Goal: Task Accomplishment & Management: Complete application form

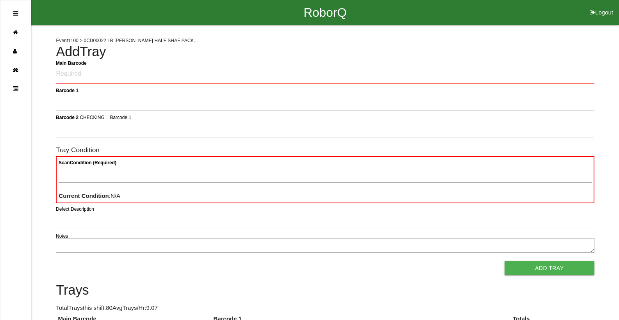
scroll to position [16, 0]
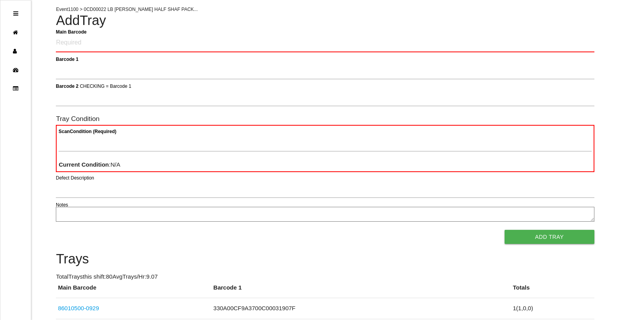
click at [314, 26] on h4 "Add Tray" at bounding box center [325, 20] width 538 height 15
click at [89, 41] on Barcode "Main Barcode" at bounding box center [325, 43] width 538 height 18
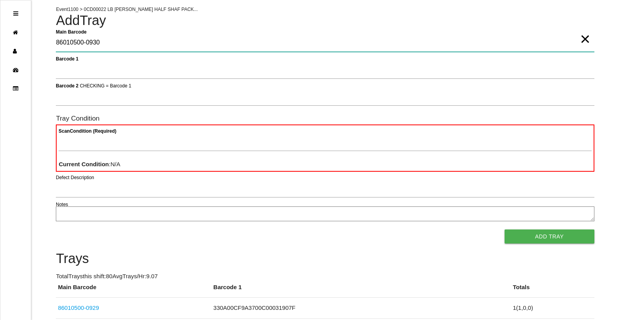
type Barcode "86010500-0930"
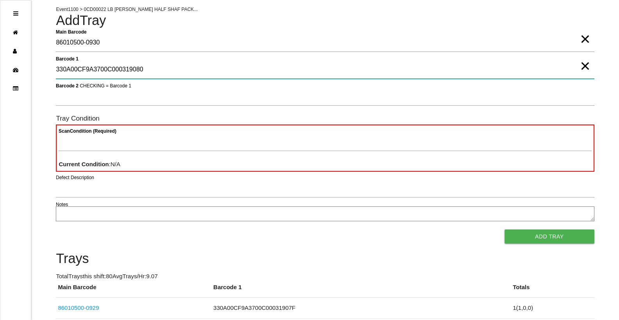
type 1 "330A00CF9A3700C000319080"
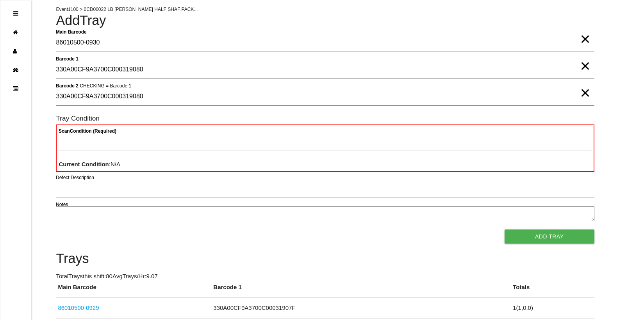
type 2 "330A00CF9A3700C000319080"
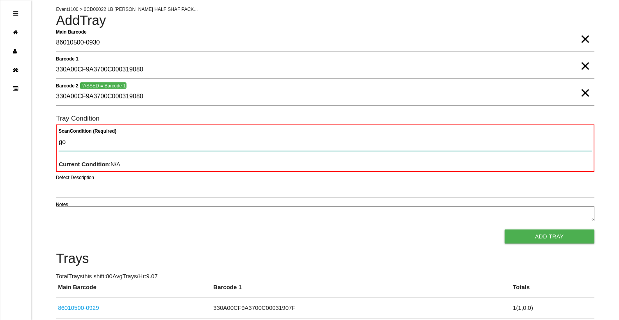
type Condition "goo"
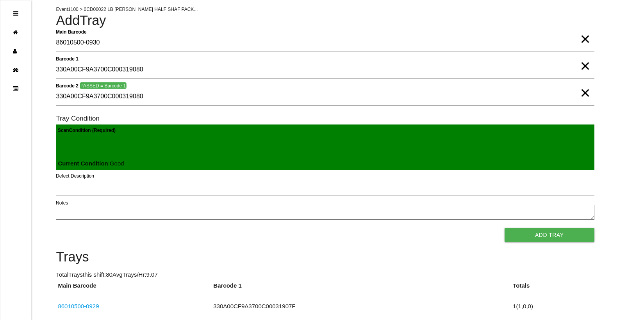
click at [505, 228] on button "Add Tray" at bounding box center [550, 235] width 90 height 14
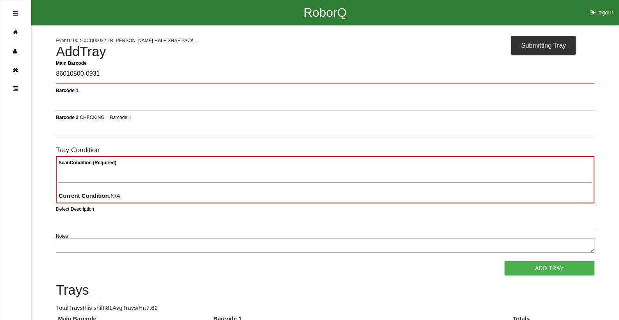
type Barcode "86010500-0931"
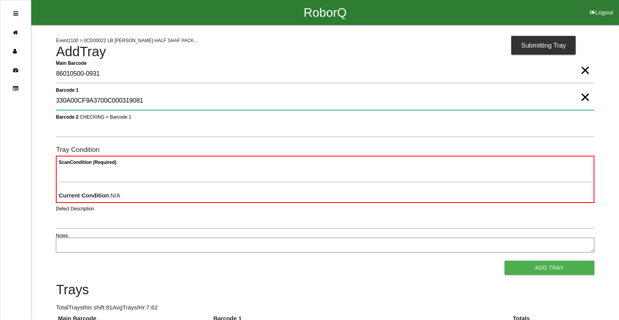
type 1 "330A00CF9A3700C000319081"
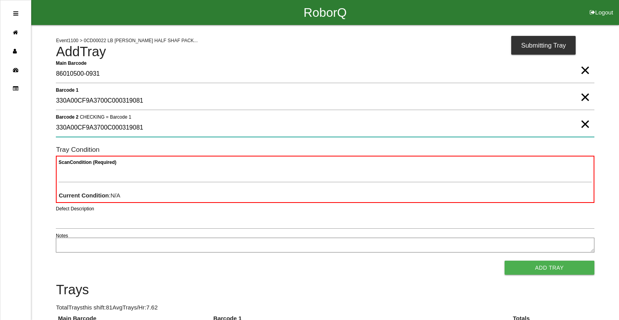
type 2 "330A00CF9A3700C000319081"
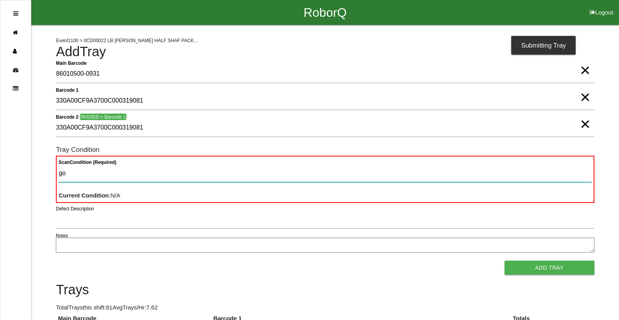
type Condition "goo"
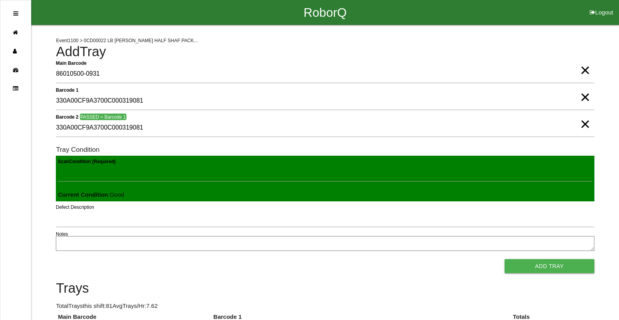
click at [505, 259] on button "Add Tray" at bounding box center [550, 266] width 90 height 14
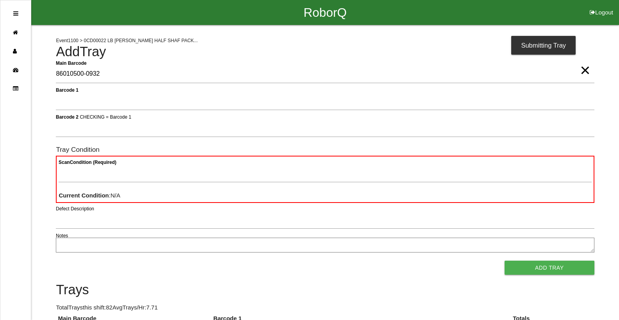
type Barcode "86010500-0932"
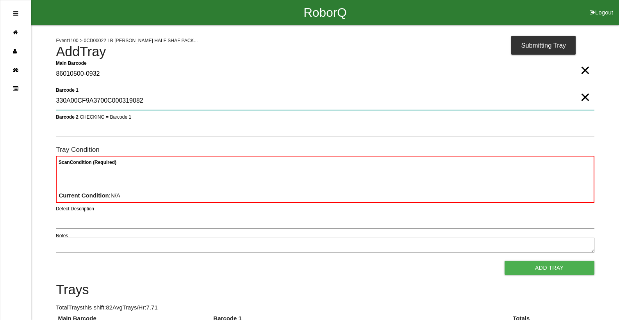
type 1 "330A00CF9A3700C000319082"
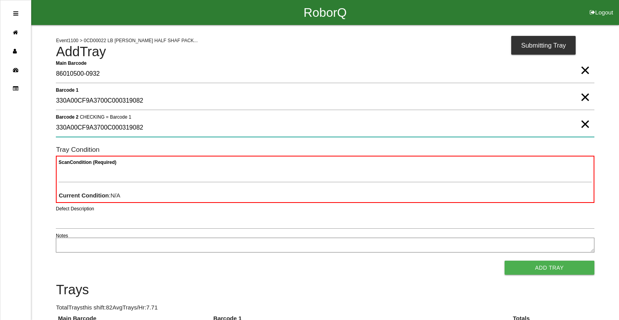
type 2 "330A00CF9A3700C000319082"
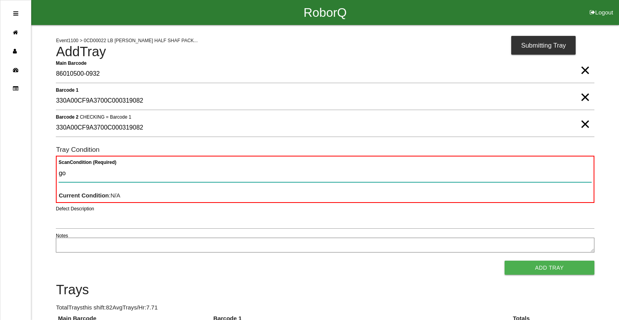
type Condition "goo"
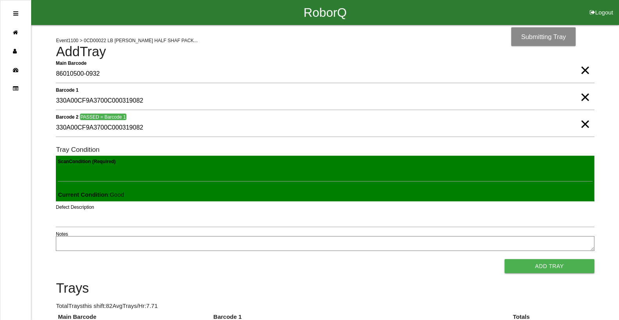
click at [505, 259] on button "Add Tray" at bounding box center [550, 266] width 90 height 14
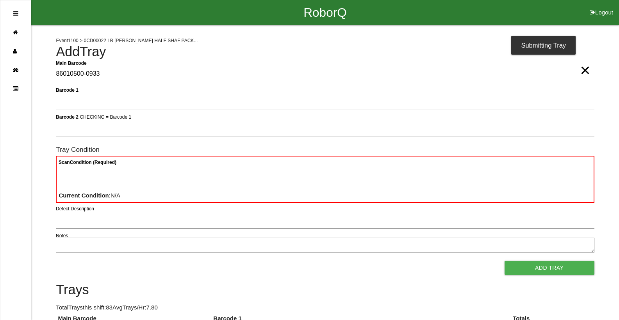
type Barcode "86010500-0933"
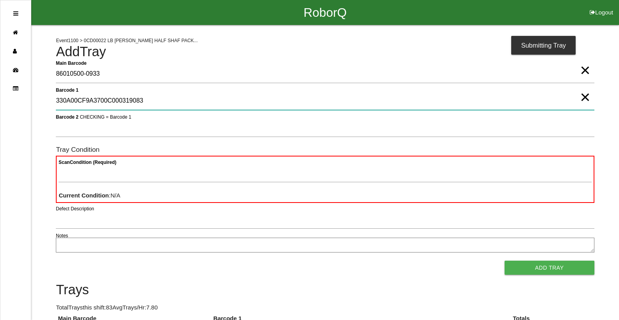
type 1 "330A00CF9A3700C000319083"
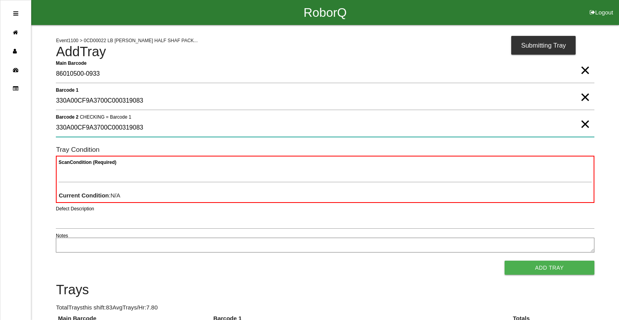
type 2 "330A00CF9A3700C000319083"
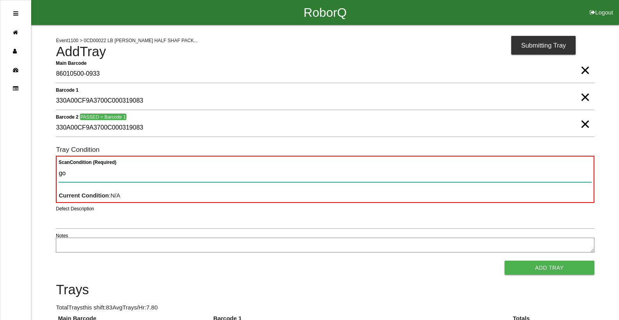
type Condition "goo"
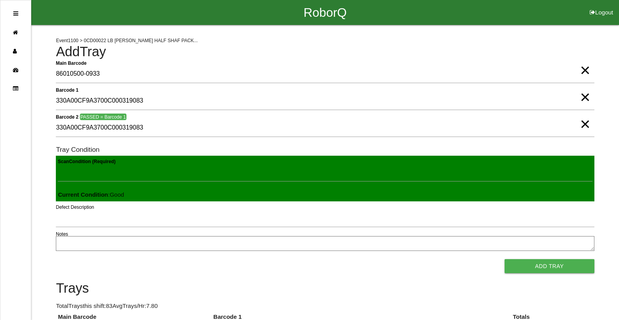
click at [505, 259] on button "Add Tray" at bounding box center [550, 266] width 90 height 14
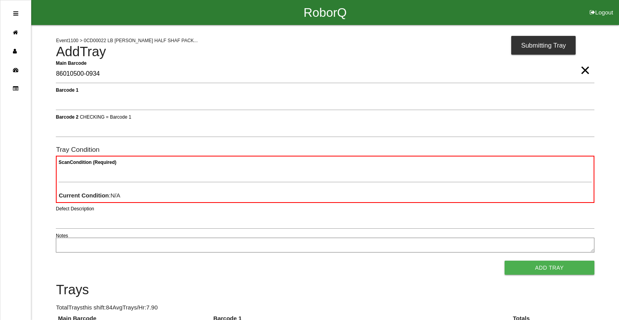
type Barcode "86010500-0934"
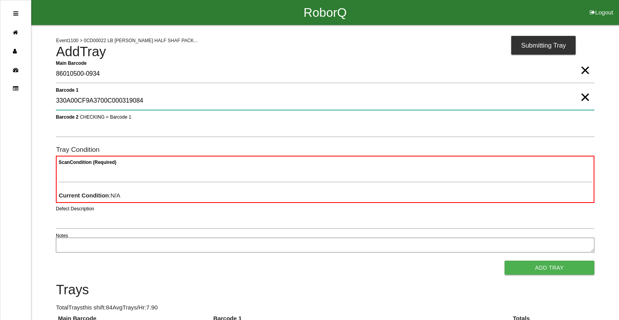
type 1 "330A00CF9A3700C000319084"
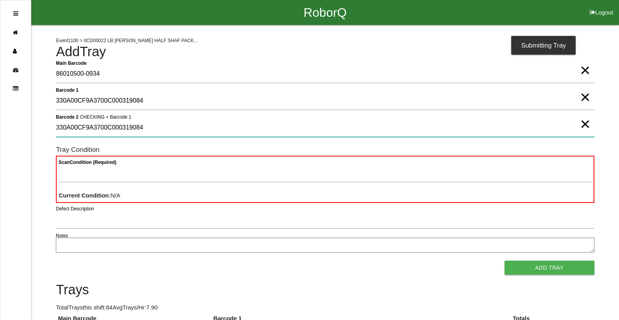
type 2 "330A00CF9A3700C000319084"
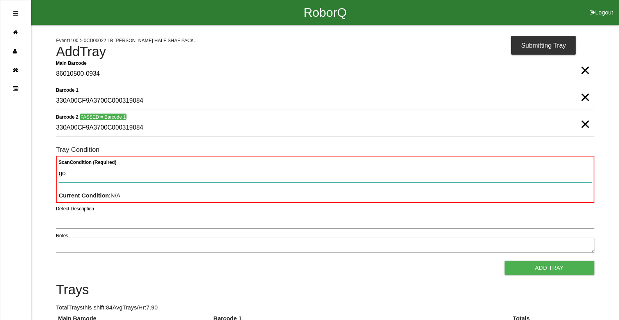
type Condition "goo"
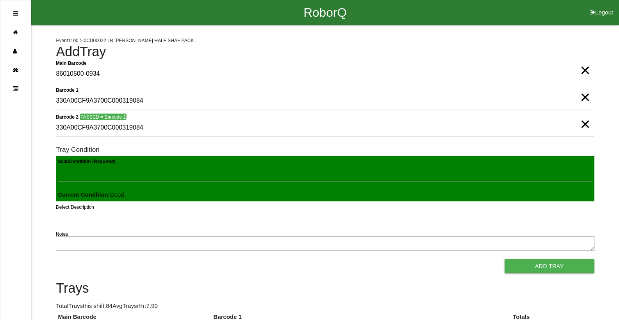
click at [505, 259] on button "Add Tray" at bounding box center [550, 266] width 90 height 14
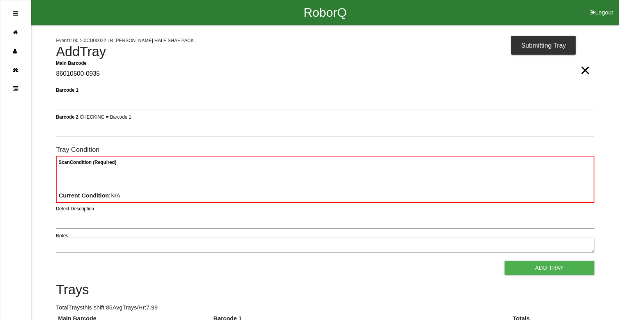
type Barcode "86010500-0935"
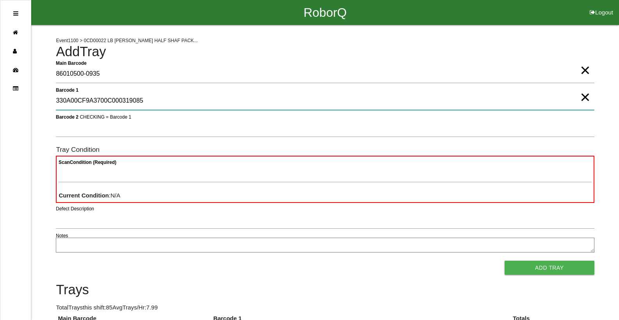
type 1 "330A00CF9A3700C000319085"
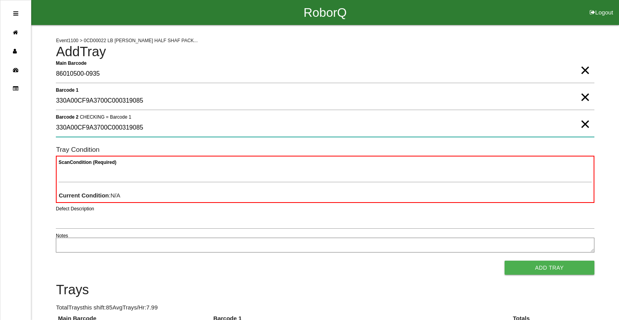
type 2 "330A00CF9A3700C000319085"
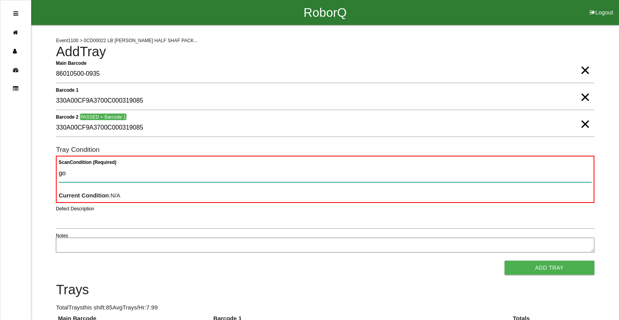
type Condition "goo"
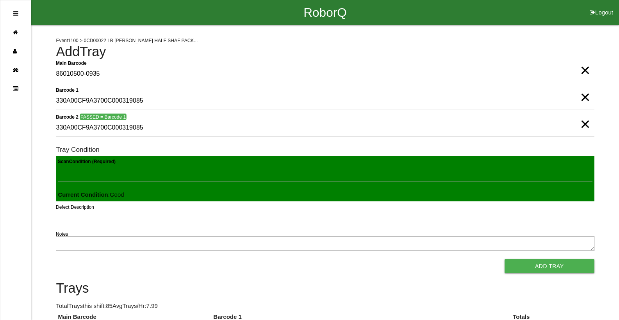
click at [505, 259] on button "Add Tray" at bounding box center [550, 266] width 90 height 14
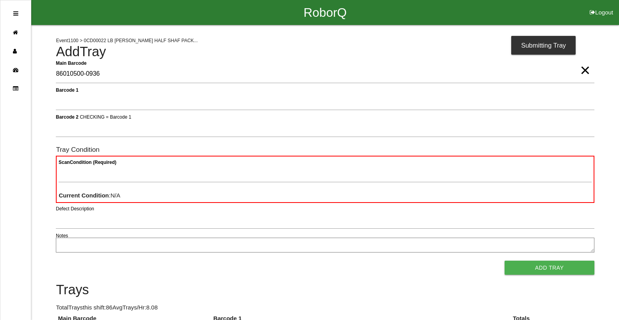
type Barcode "86010500-0936"
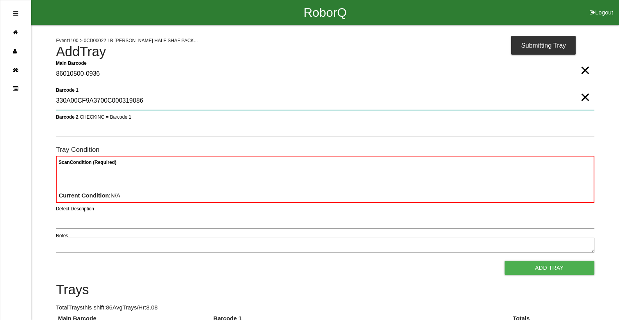
type 1 "330A00CF9A3700C000319086"
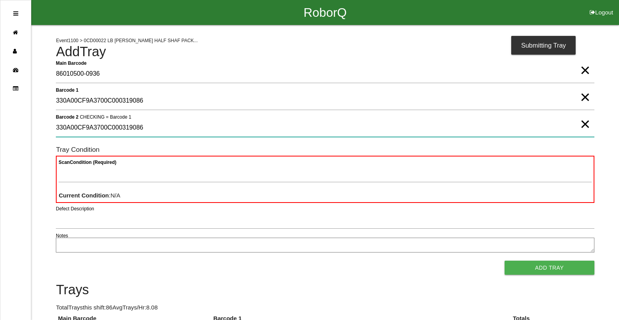
type 2 "330A00CF9A3700C000319086"
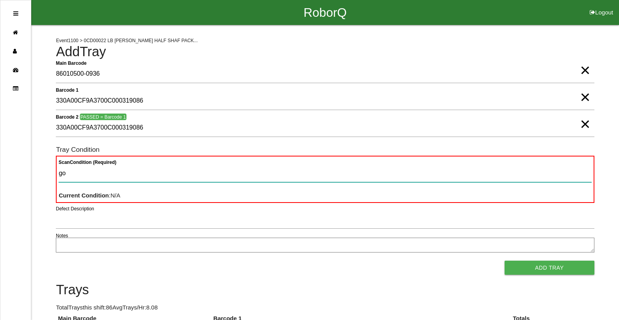
type Condition "goo"
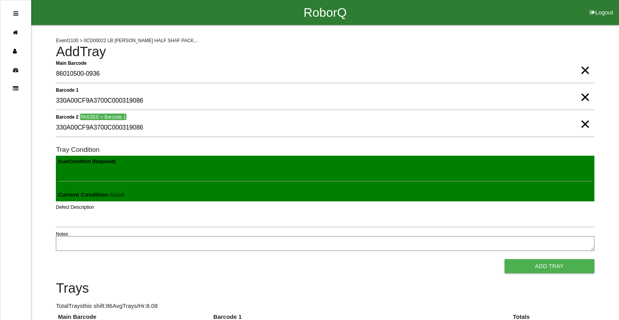
click at [505, 259] on button "Add Tray" at bounding box center [550, 266] width 90 height 14
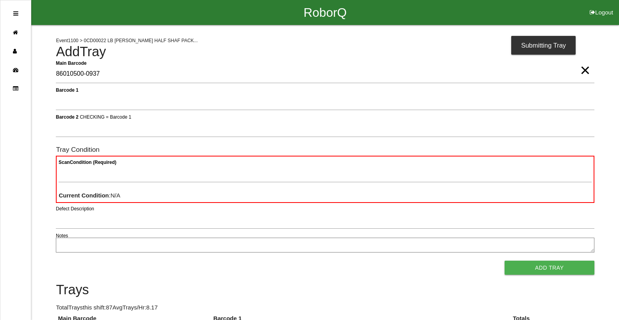
type Barcode "86010500-0937"
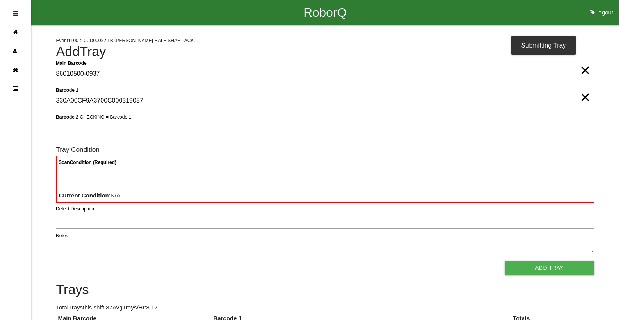
type 1 "330A00CF9A3700C000319087"
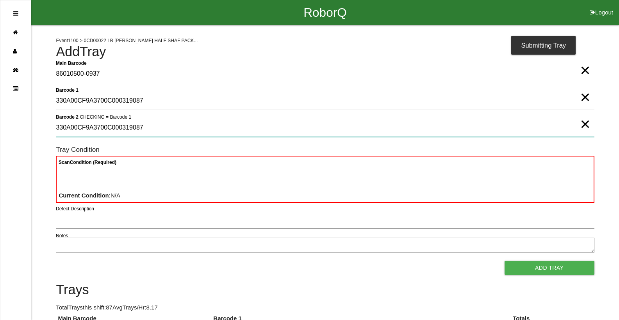
type 2 "330A00CF9A3700C000319087"
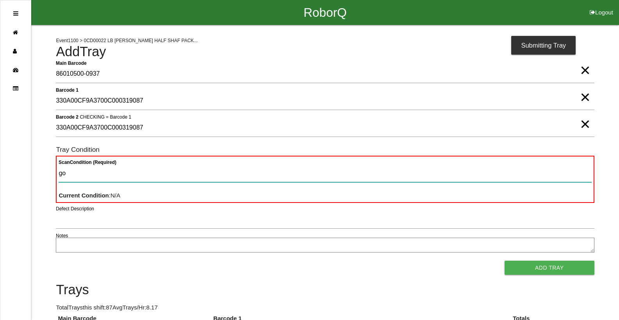
type Condition "goo"
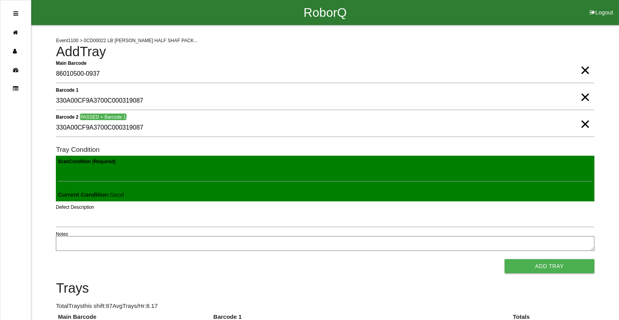
click at [505, 259] on button "Add Tray" at bounding box center [550, 266] width 90 height 14
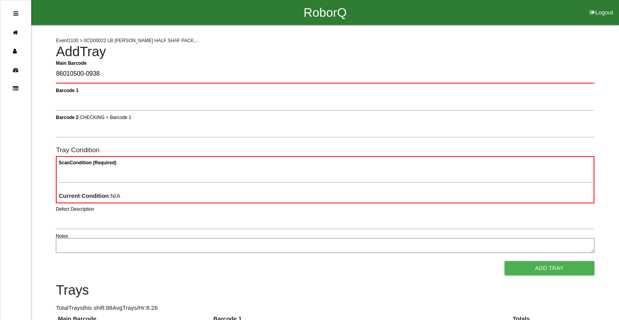
type Barcode "86010500-0938"
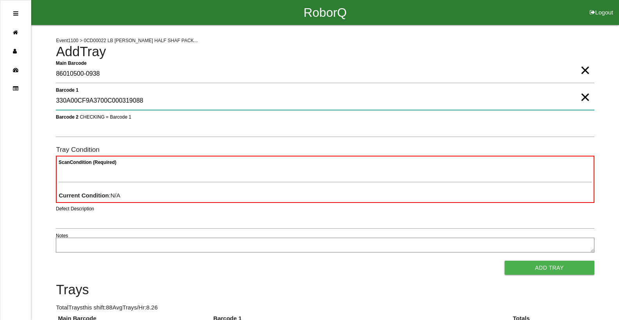
type 1 "330A00CF9A3700C000319088"
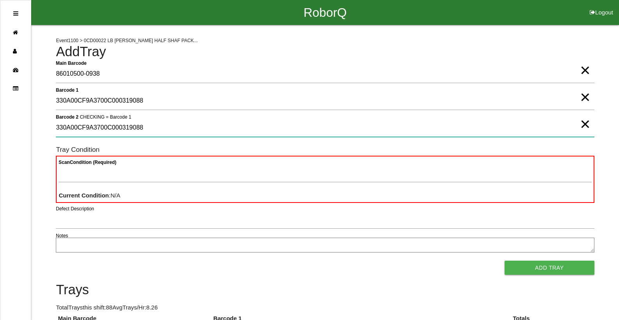
type 2 "330A00CF9A3700C000319088"
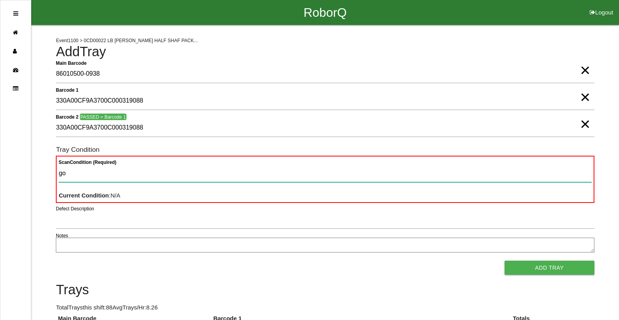
type Condition "goo"
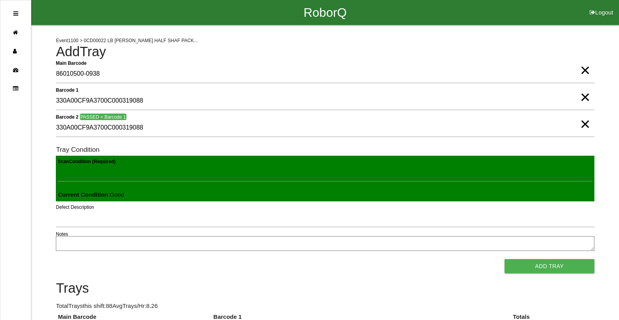
click at [505, 259] on button "Add Tray" at bounding box center [550, 266] width 90 height 14
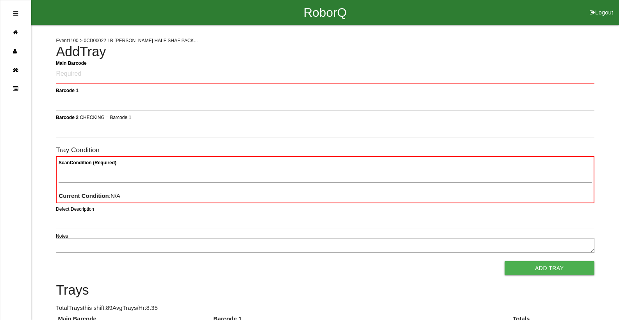
click at [459, 81] on Barcode "Main Barcode" at bounding box center [325, 74] width 538 height 18
type Barcode "86010500-0939"
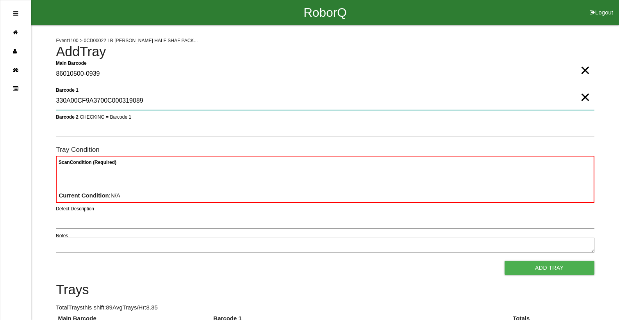
type 1 "330A00CF9A3700C000319089"
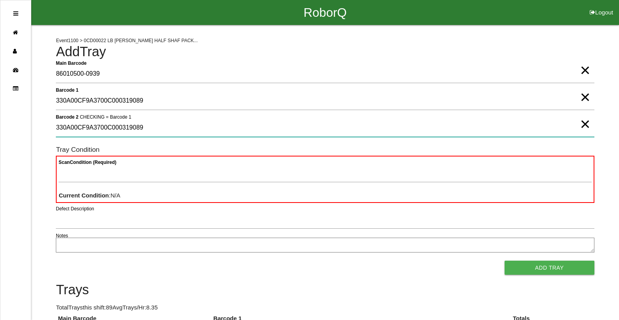
type 2 "330A00CF9A3700C000319089"
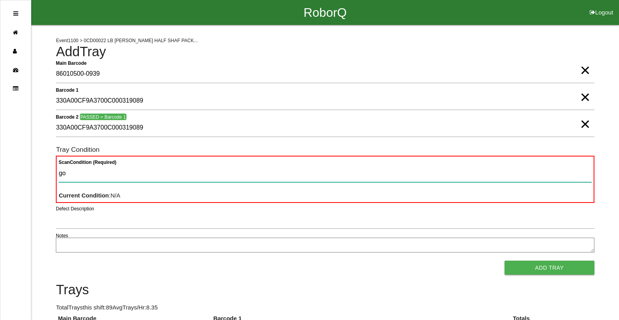
type Condition "goo"
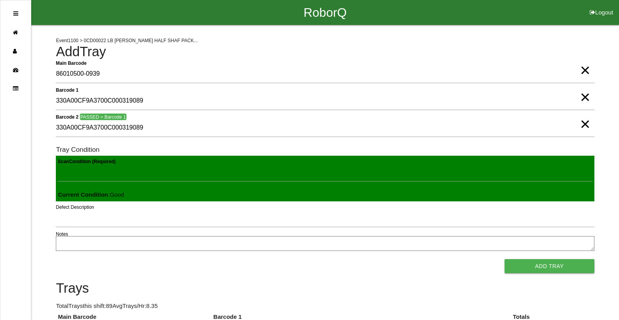
click at [505, 259] on button "Add Tray" at bounding box center [550, 266] width 90 height 14
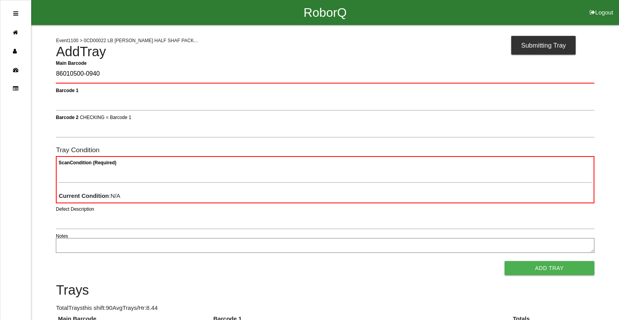
type Barcode "86010500-0940"
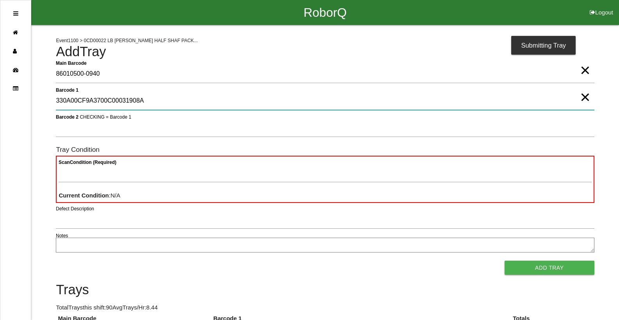
type 1 "330A00CF9A3700C00031908A"
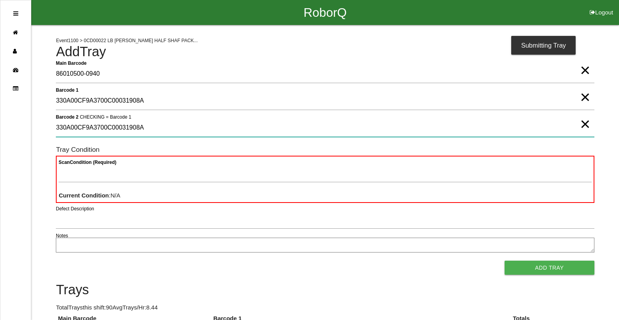
type 2 "330A00CF9A3700C00031908A"
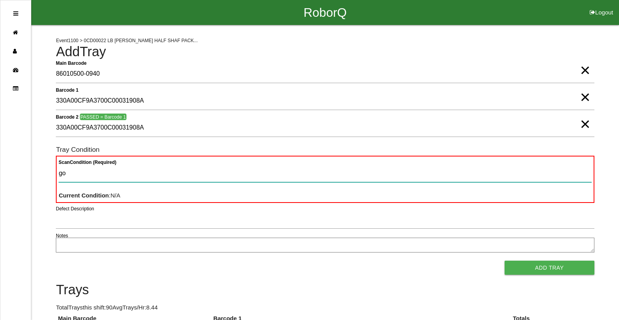
type Condition "goo"
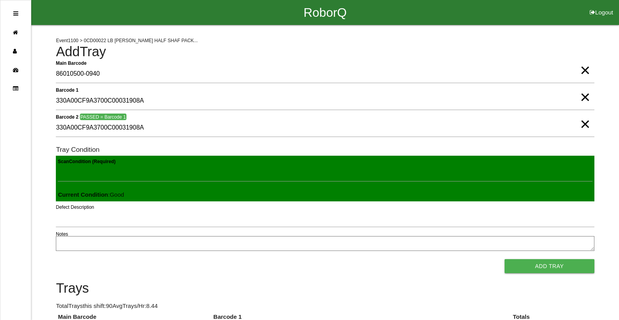
click at [505, 259] on button "Add Tray" at bounding box center [550, 266] width 90 height 14
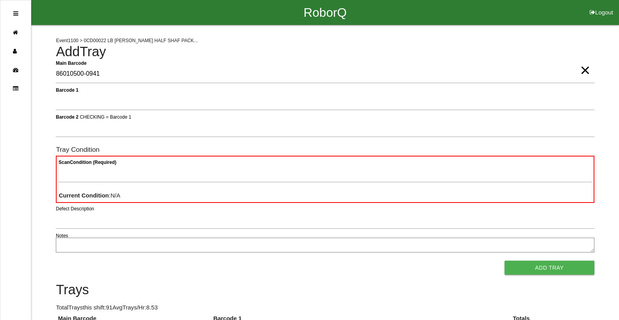
type Barcode "86010500-0941"
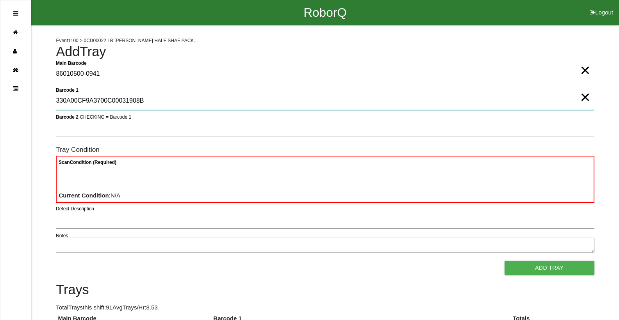
type 1 "330A00CF9A3700C00031908B"
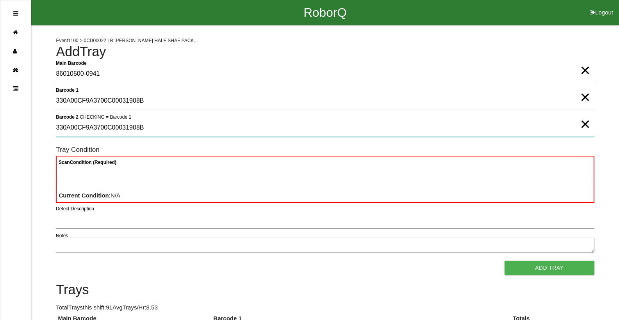
type 2 "330A00CF9A3700C00031908B"
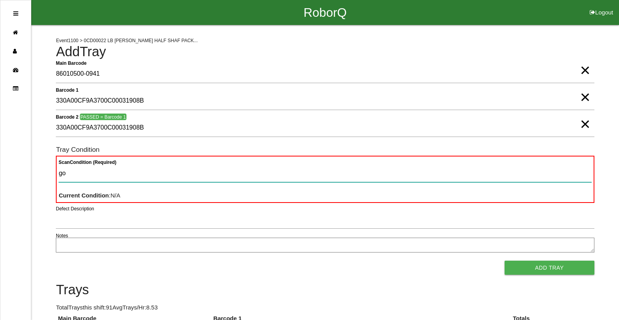
type Condition "goo"
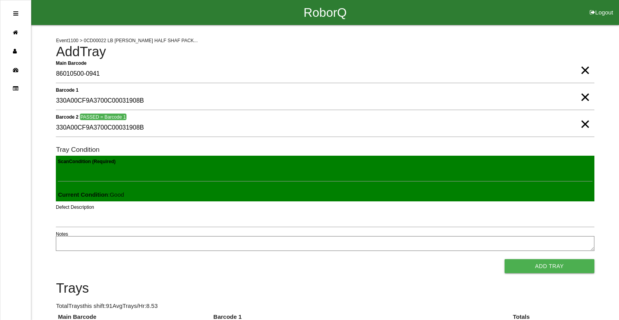
click at [505, 259] on button "Add Tray" at bounding box center [550, 266] width 90 height 14
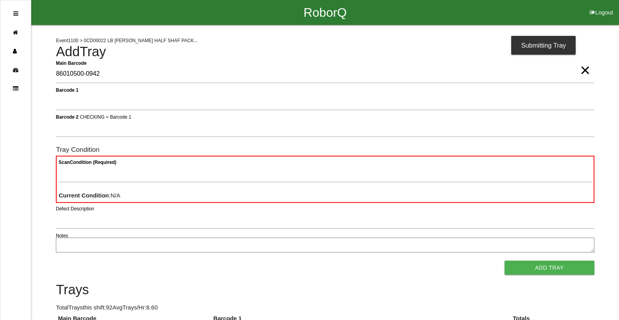
type Barcode "86010500-0942"
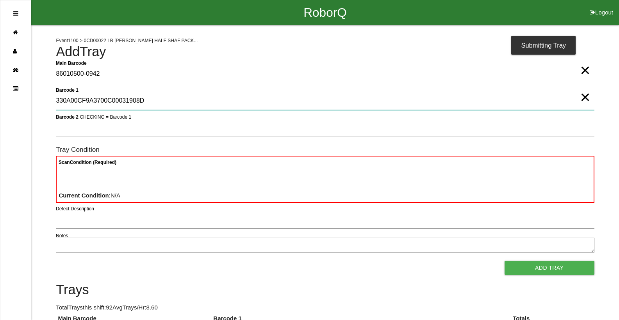
type 1 "330A00CF9A3700C00031908D"
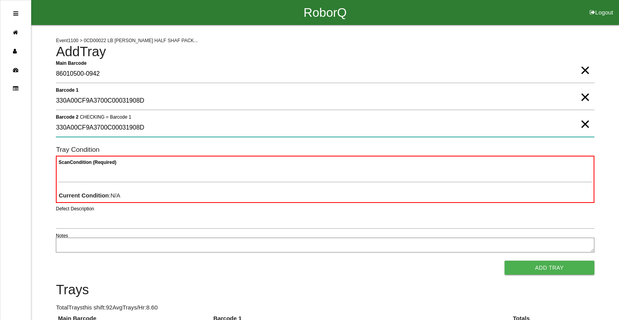
type 2 "330A00CF9A3700C00031908D"
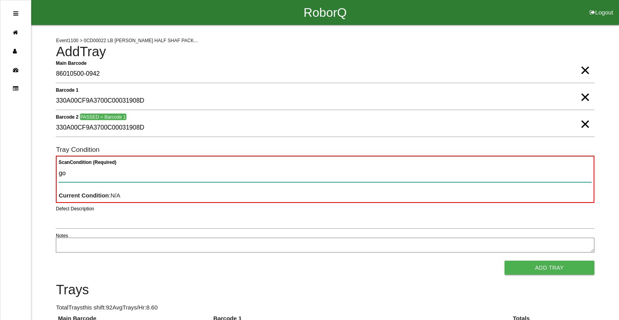
type Condition "goo"
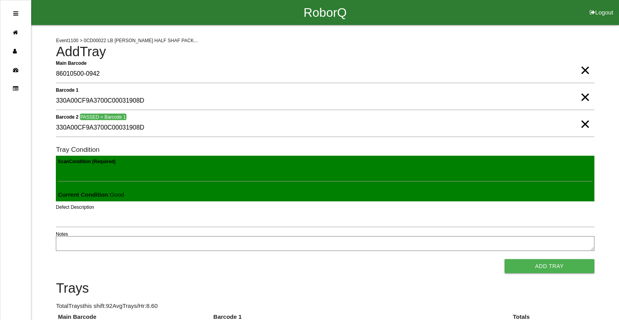
click at [505, 259] on button "Add Tray" at bounding box center [550, 266] width 90 height 14
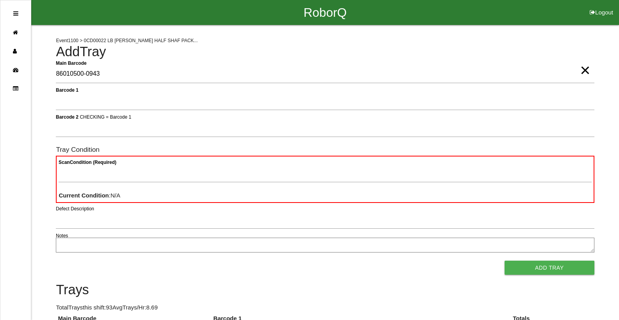
type Barcode "86010500-0943"
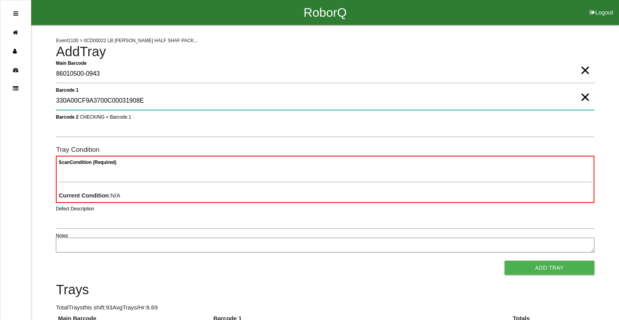
type 1 "330A00CF9A3700C00031908E"
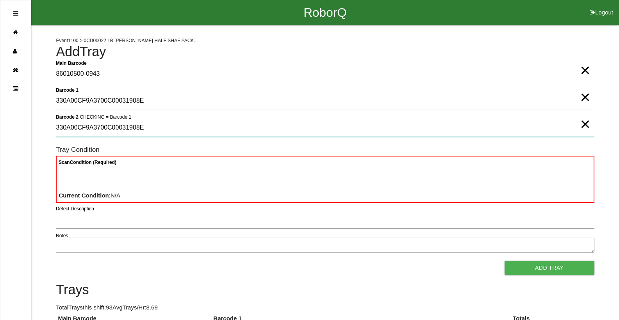
type 2 "330A00CF9A3700C00031908E"
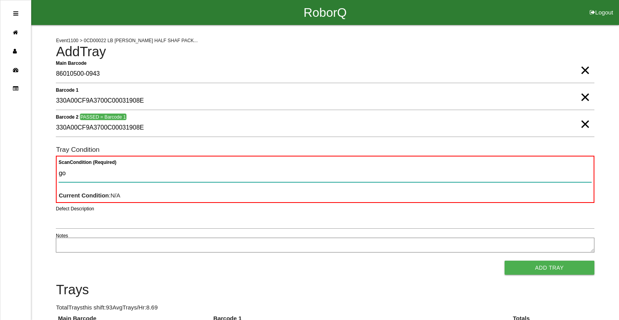
type Condition "goo"
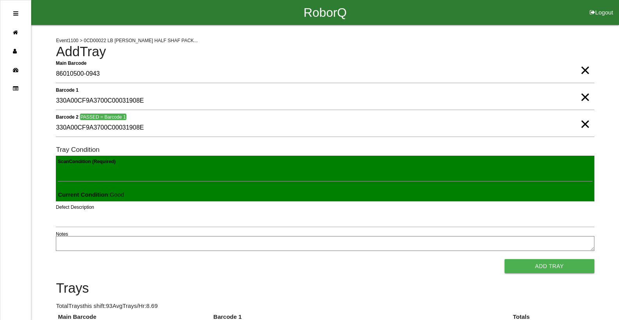
click button "Add Tray" at bounding box center [550, 266] width 90 height 14
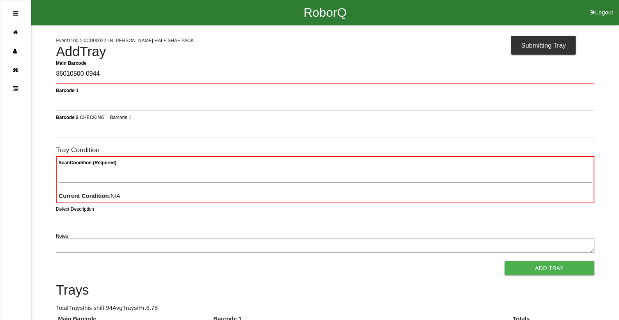
type Barcode "86010500-0944"
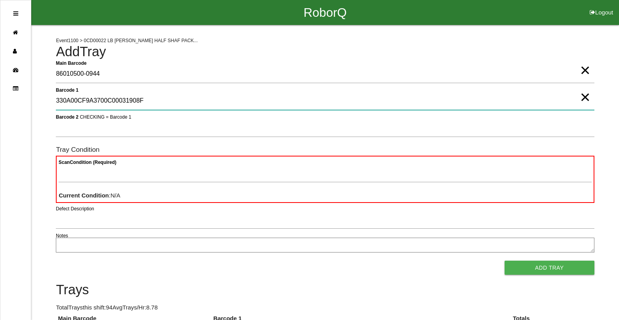
type 1 "330A00CF9A3700C00031908F"
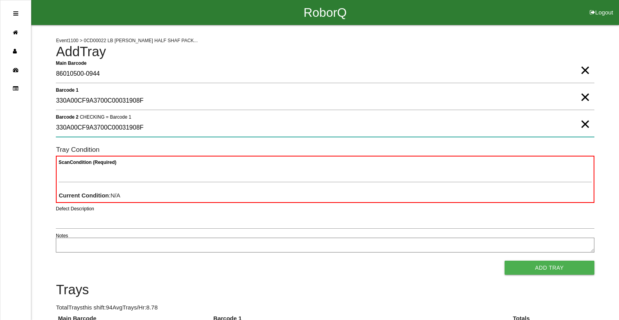
type 2 "330A00CF9A3700C00031908F"
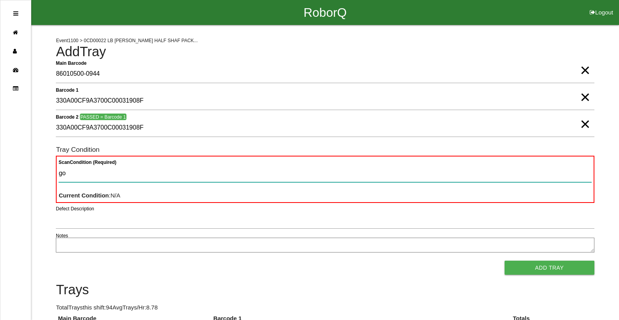
type Condition "goo"
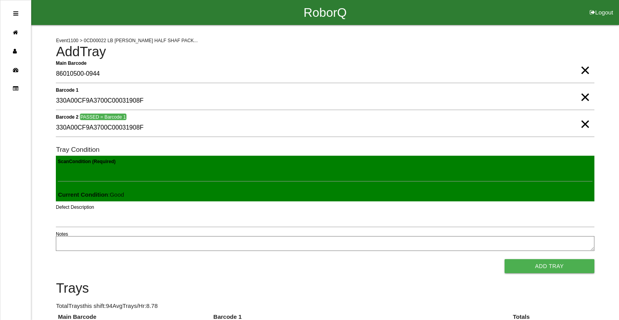
click at [505, 259] on button "Add Tray" at bounding box center [550, 266] width 90 height 14
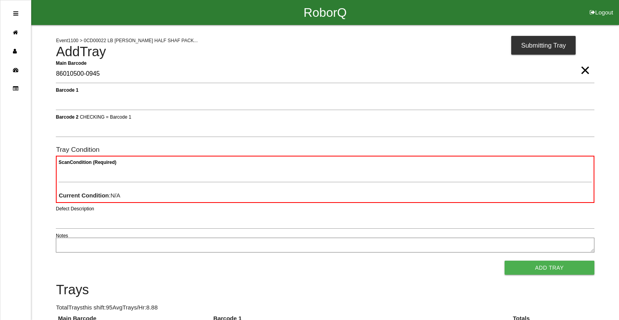
type Barcode "86010500-0945"
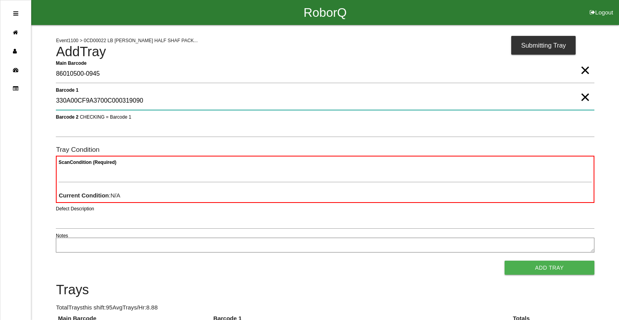
type 1 "330A00CF9A3700C000319090"
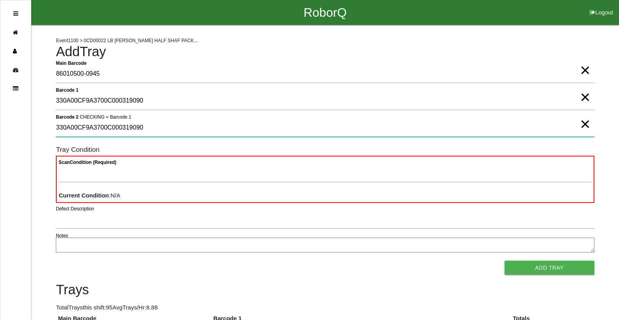
type 2 "330A00CF9A3700C000319090"
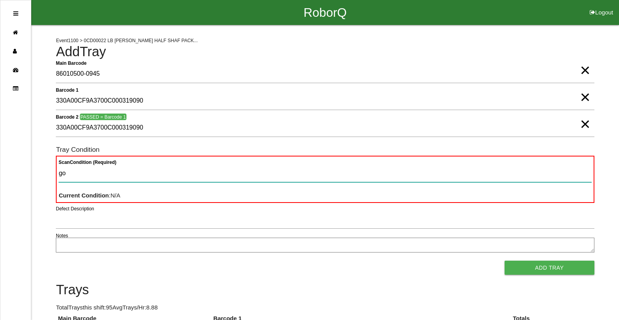
type Condition "goo"
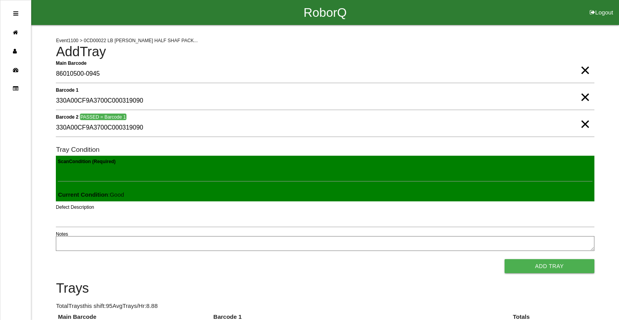
click at [505, 259] on button "Add Tray" at bounding box center [550, 266] width 90 height 14
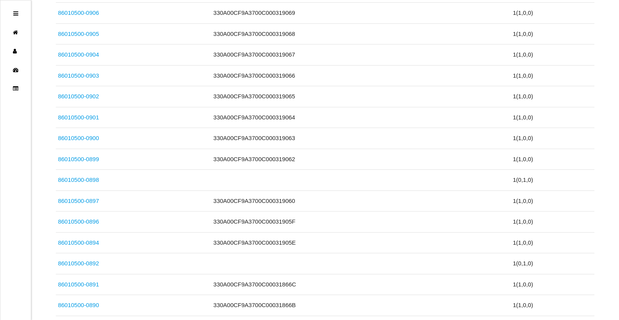
scroll to position [0, 0]
